Goal: Task Accomplishment & Management: Use online tool/utility

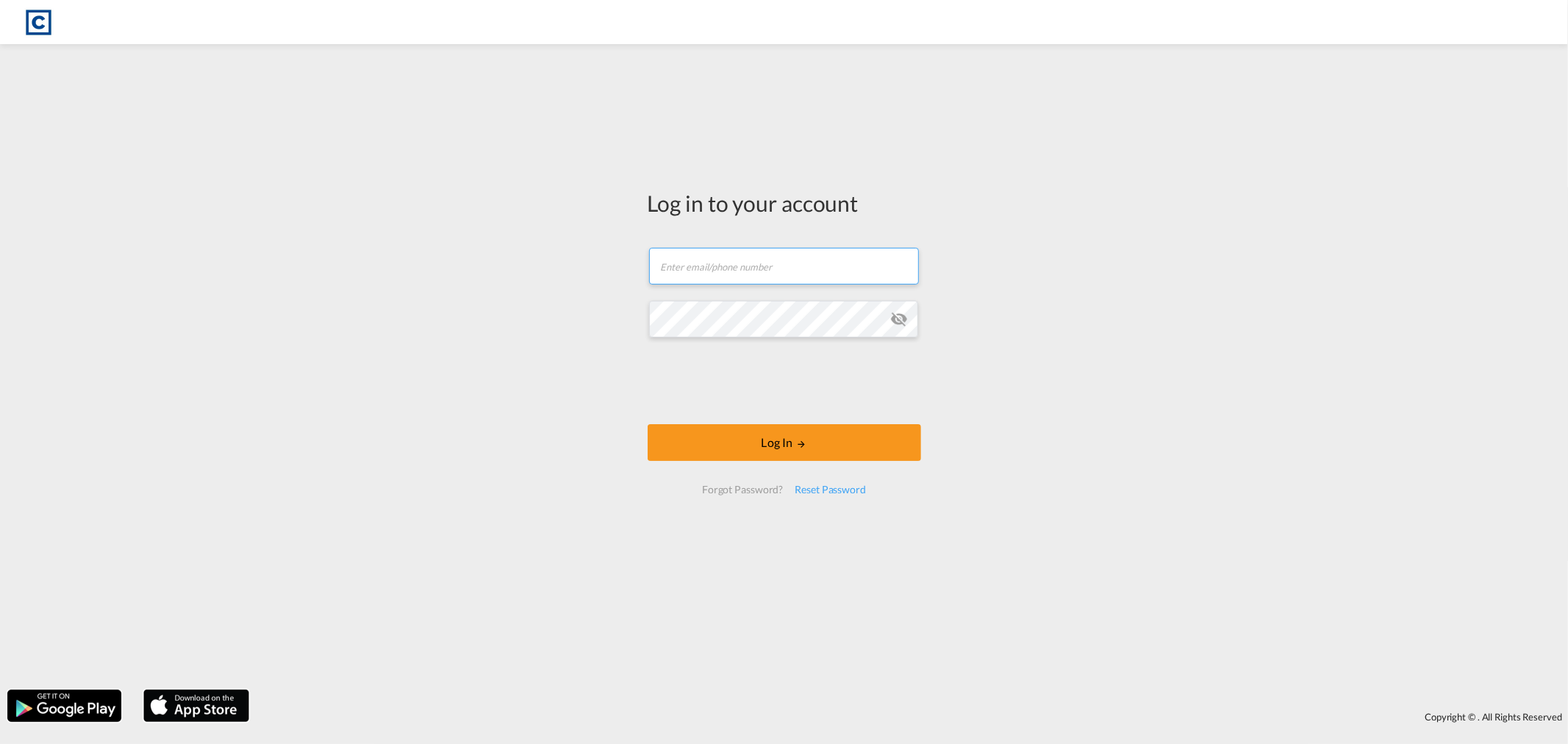
type input "[PERSON_NAME][EMAIL_ADDRESS][DOMAIN_NAME]"
click at [772, 419] on form "[PERSON_NAME][EMAIL_ADDRESS][DOMAIN_NAME] Email field is required Password fiel…" at bounding box center [784, 371] width 273 height 276
click at [780, 450] on button "Log In" at bounding box center [784, 443] width 273 height 37
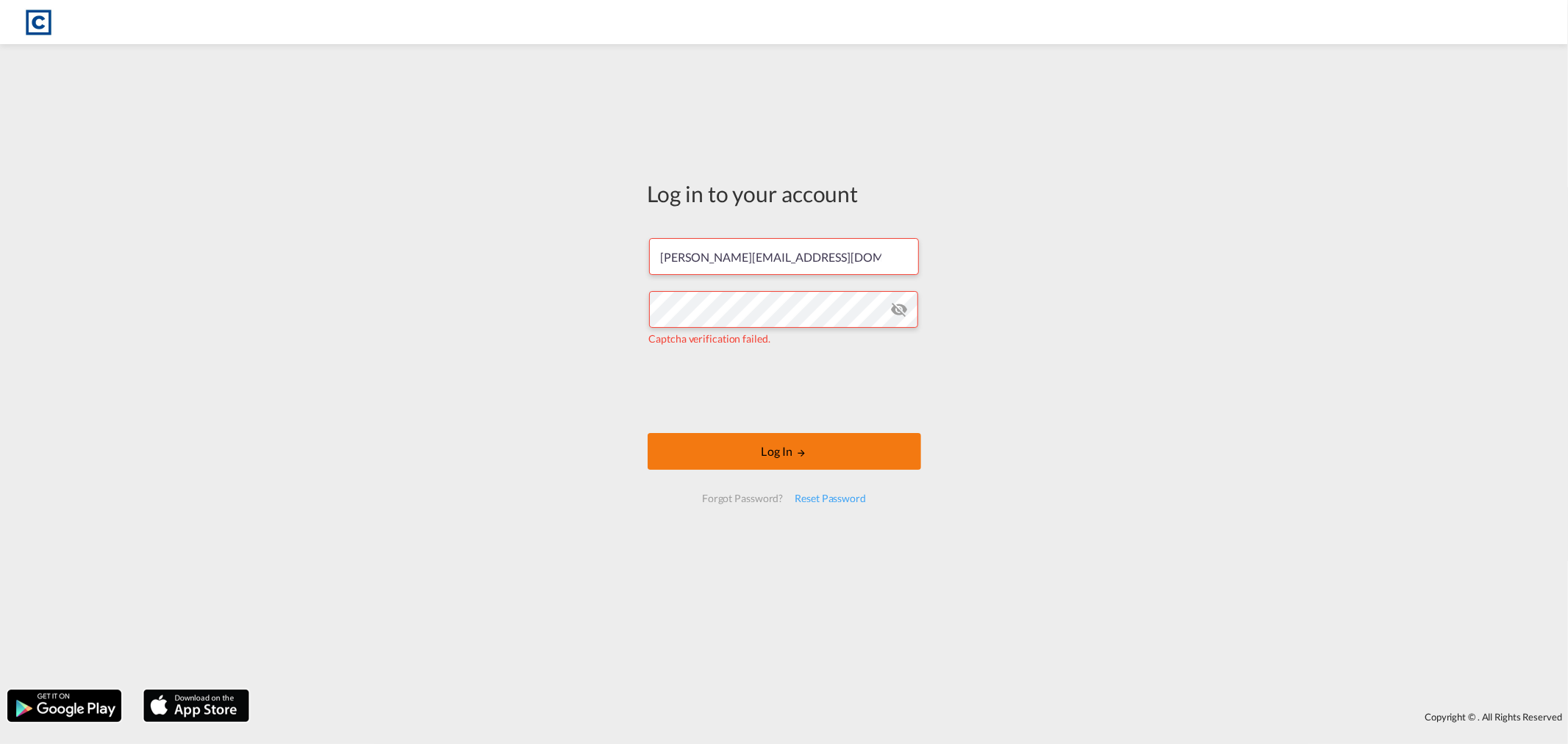
click at [786, 453] on button "Log In" at bounding box center [784, 451] width 273 height 37
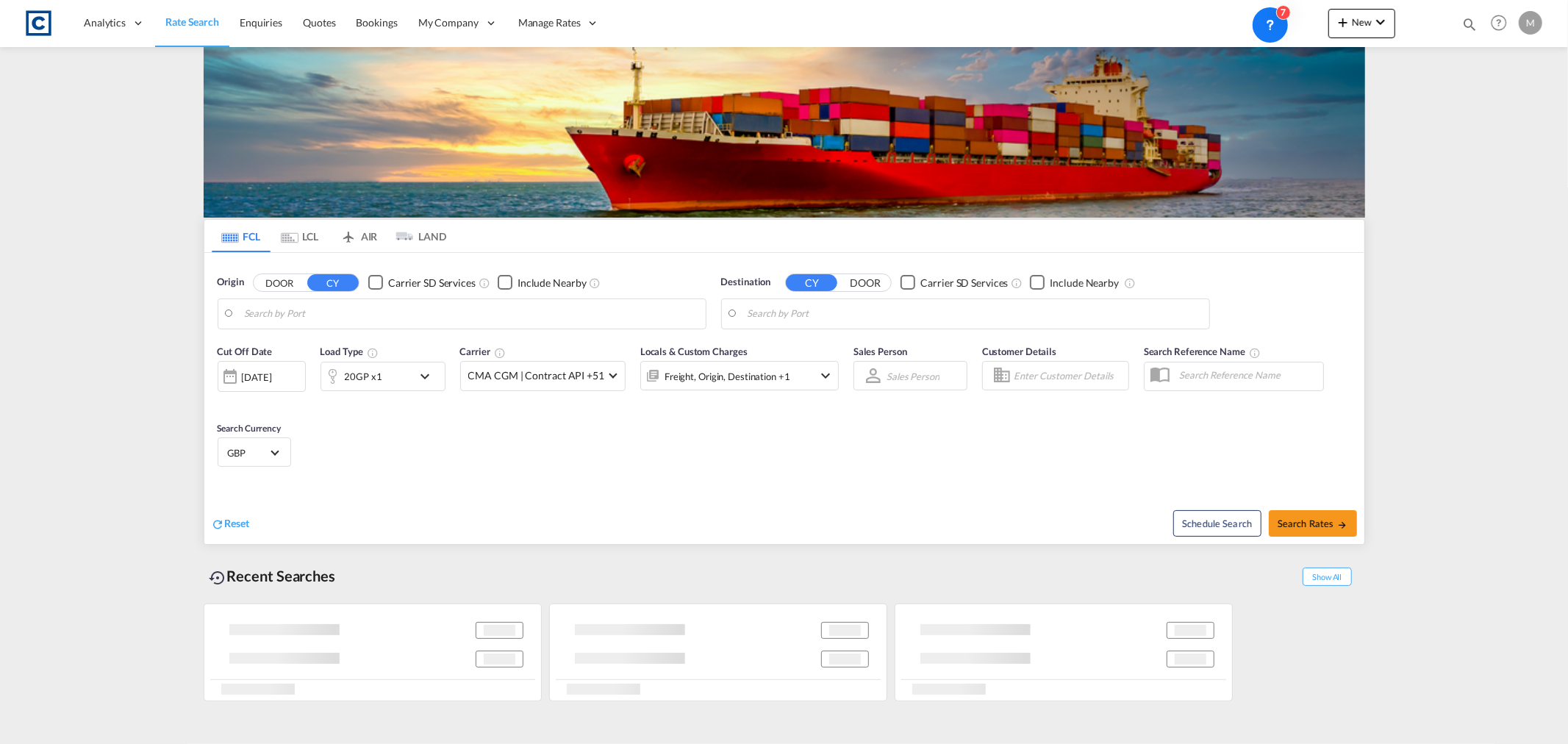
type input "GB-M22, [GEOGRAPHIC_DATA]"
type input "[GEOGRAPHIC_DATA], [GEOGRAPHIC_DATA]"
type input "GB-M22, [GEOGRAPHIC_DATA]"
type input "[GEOGRAPHIC_DATA], [GEOGRAPHIC_DATA]"
